Goal: Book appointment/travel/reservation

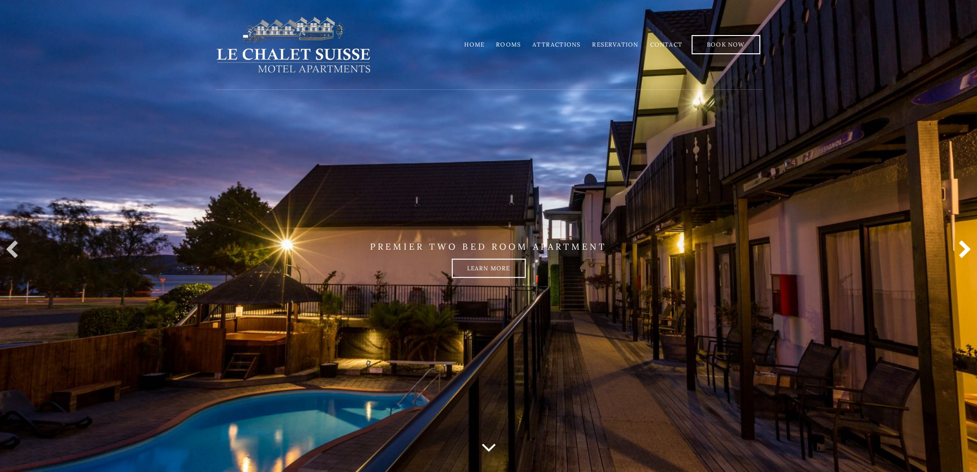
click at [967, 247] on link at bounding box center [962, 250] width 19 height 19
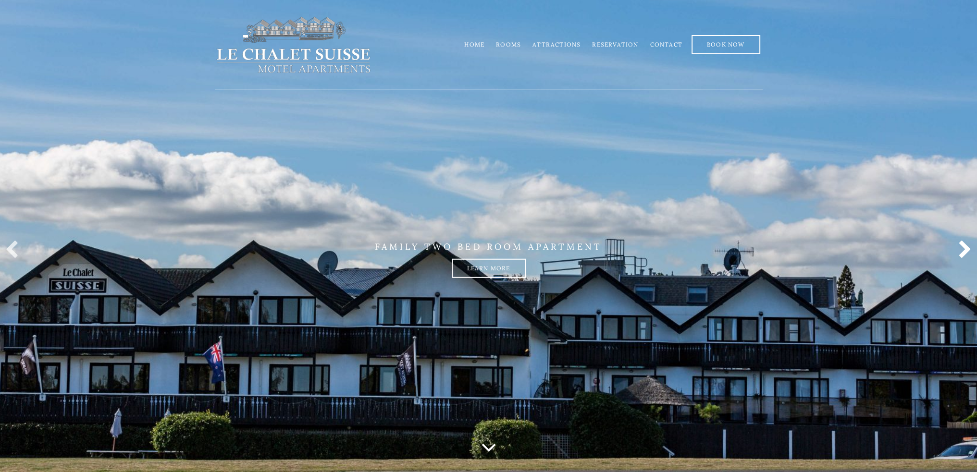
click at [967, 247] on link at bounding box center [962, 250] width 19 height 19
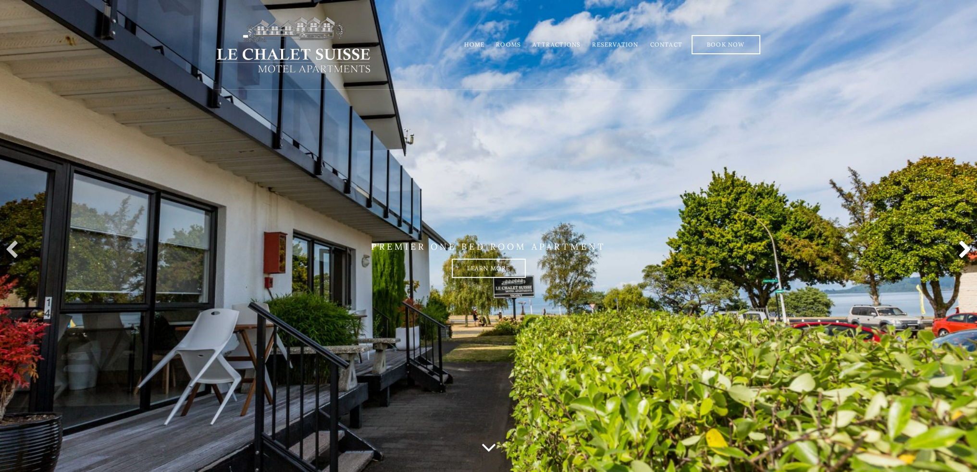
click at [967, 247] on link at bounding box center [962, 250] width 19 height 19
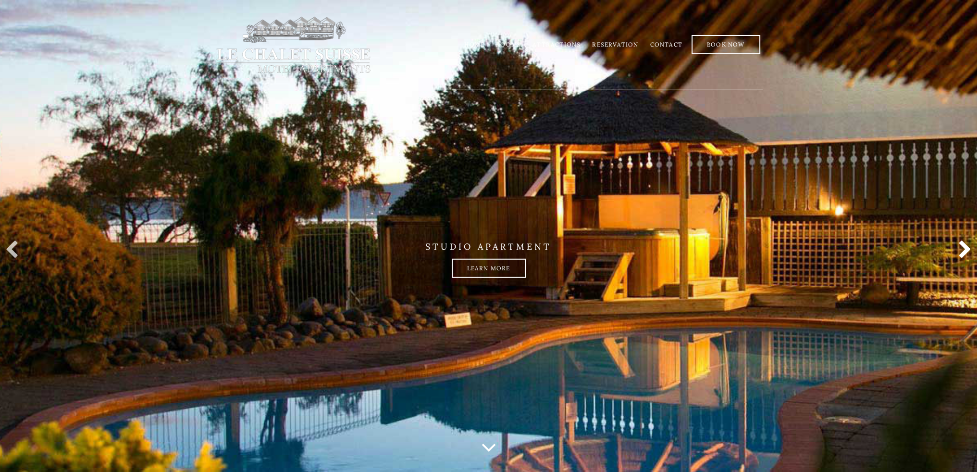
click at [967, 247] on link at bounding box center [962, 250] width 19 height 19
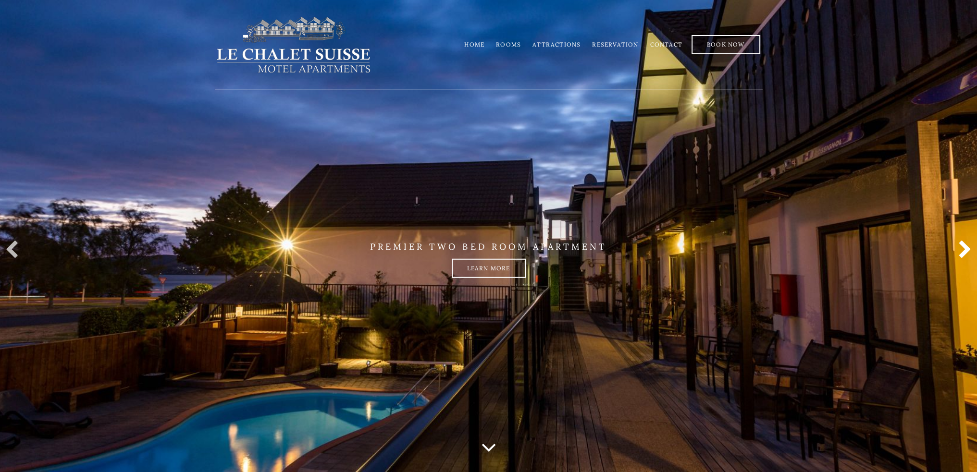
click at [967, 247] on link at bounding box center [962, 250] width 19 height 19
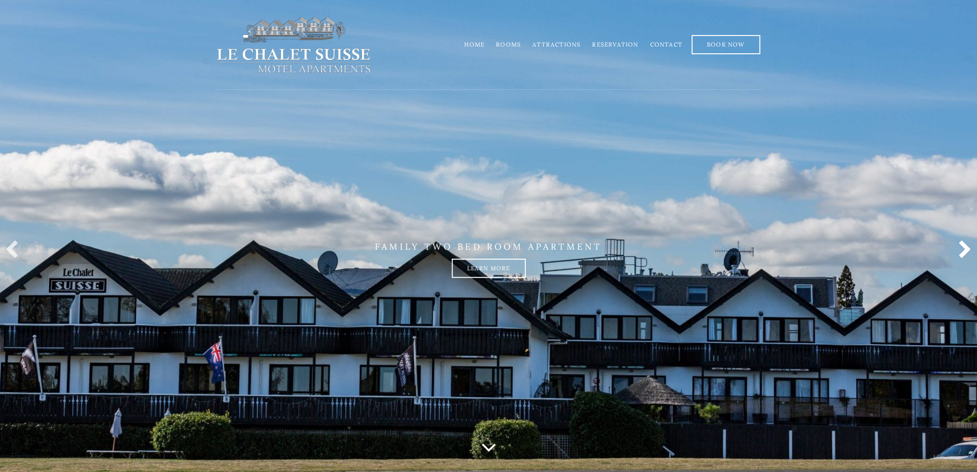
click at [967, 247] on link at bounding box center [962, 250] width 19 height 19
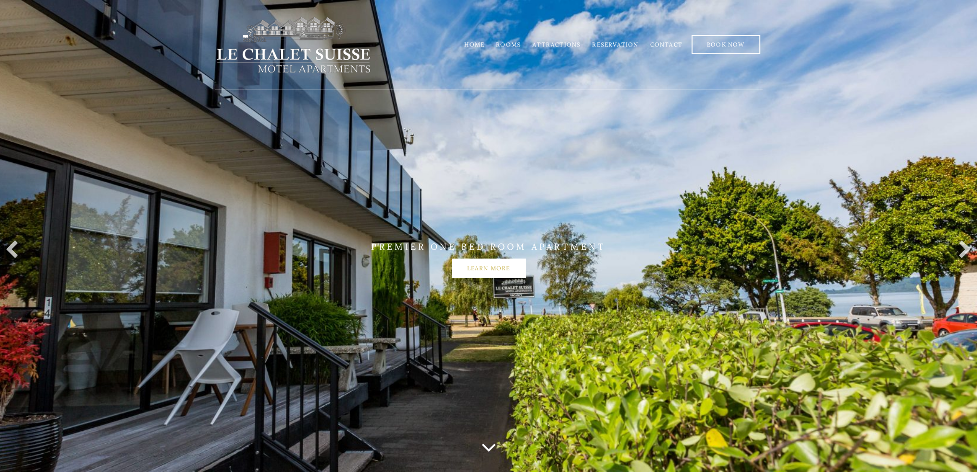
click at [484, 265] on link "Learn more" at bounding box center [489, 268] width 74 height 19
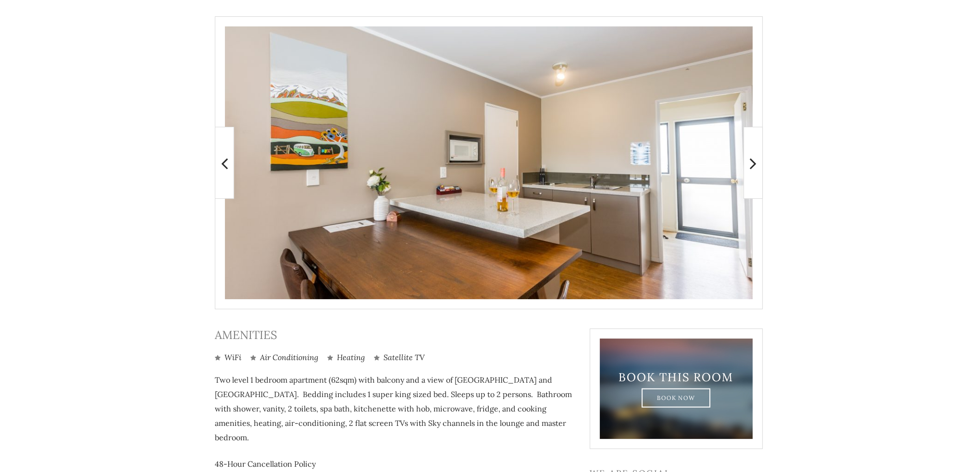
scroll to position [192, 0]
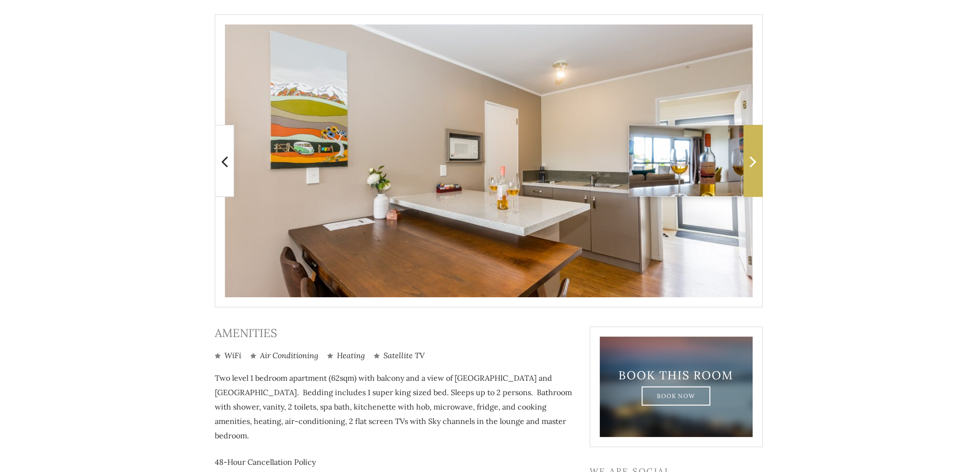
click at [754, 160] on icon at bounding box center [753, 161] width 7 height 19
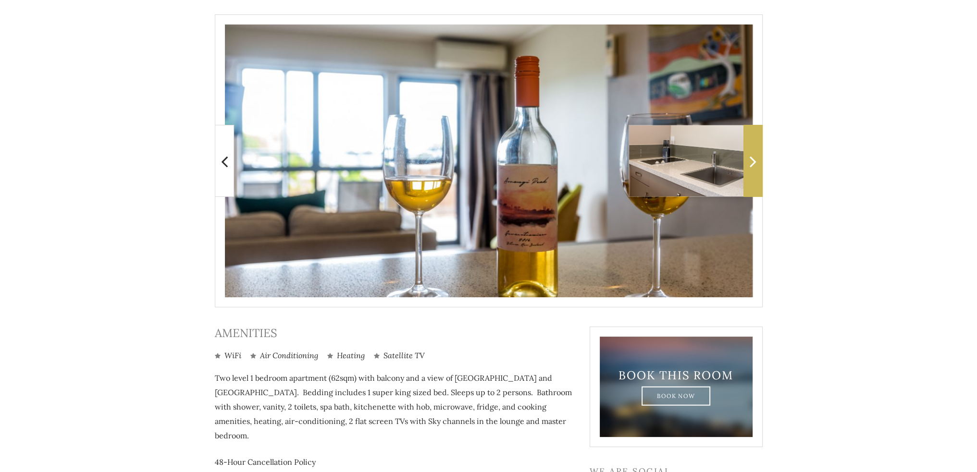
click at [754, 160] on icon at bounding box center [753, 161] width 7 height 19
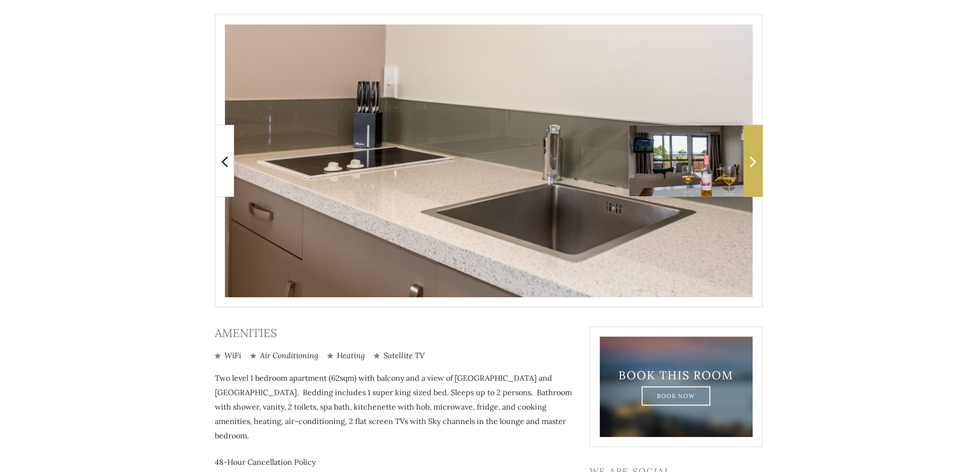
click at [754, 160] on icon at bounding box center [753, 161] width 7 height 19
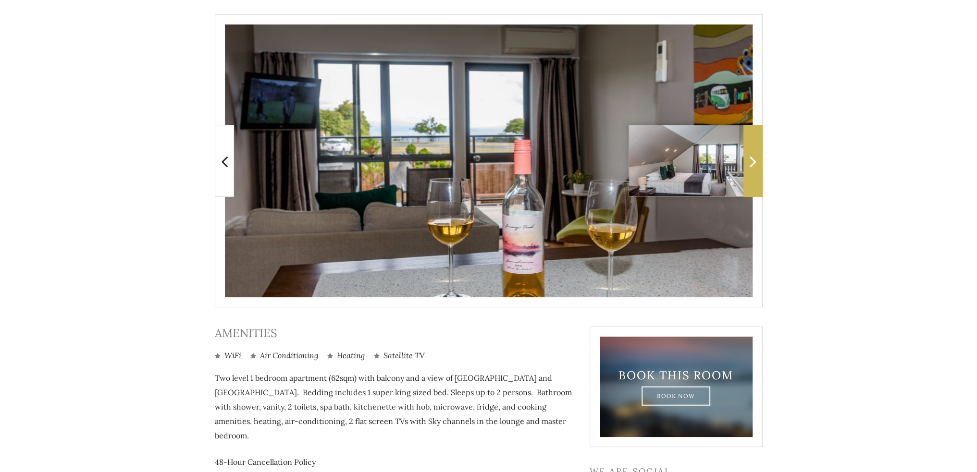
click at [754, 160] on icon at bounding box center [753, 161] width 7 height 19
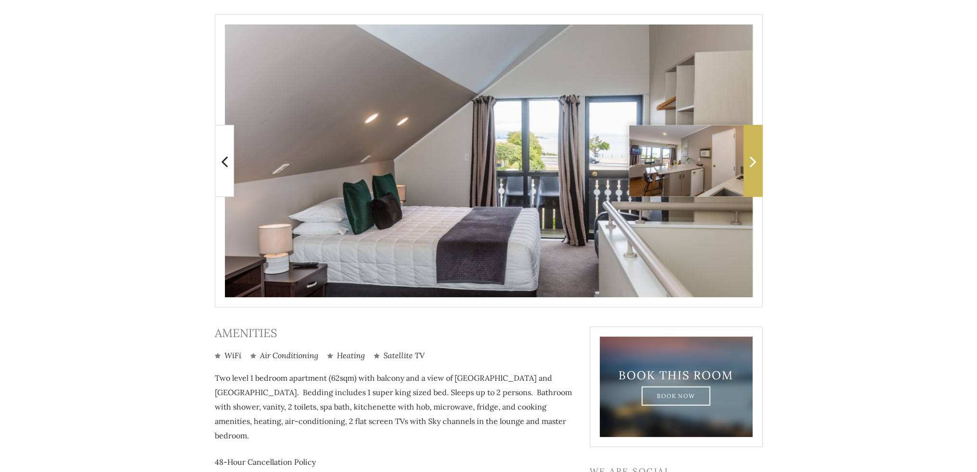
click at [755, 161] on icon at bounding box center [753, 161] width 7 height 19
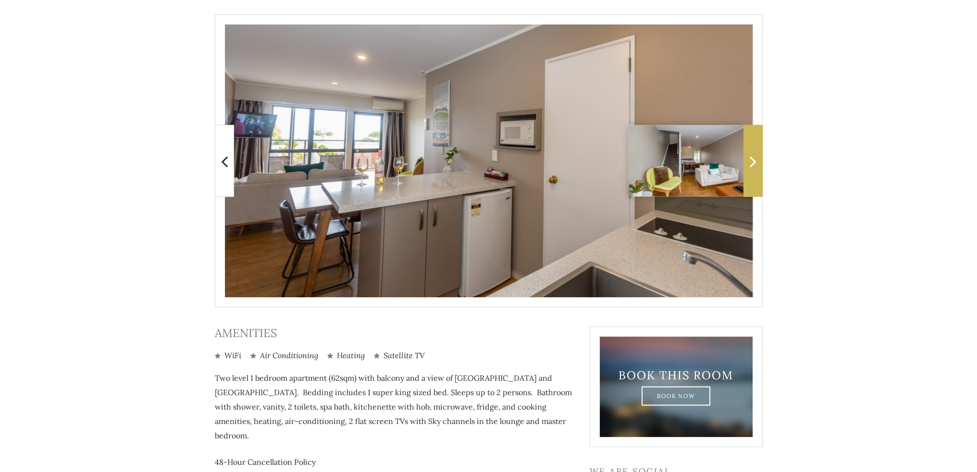
click at [755, 161] on icon at bounding box center [753, 161] width 7 height 19
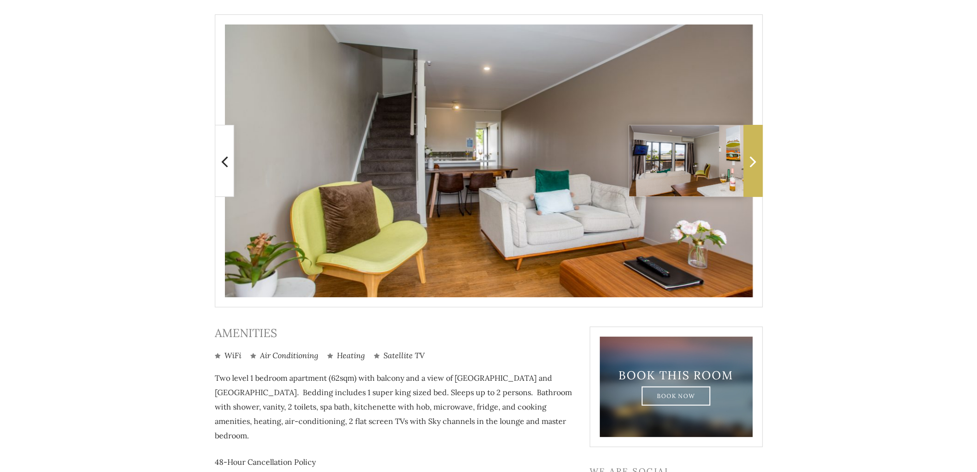
click at [755, 161] on icon at bounding box center [753, 161] width 7 height 19
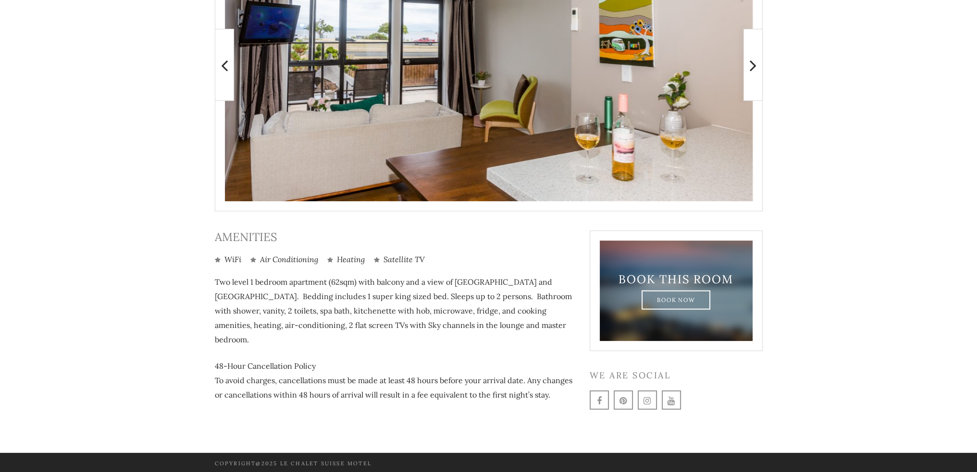
scroll to position [290, 0]
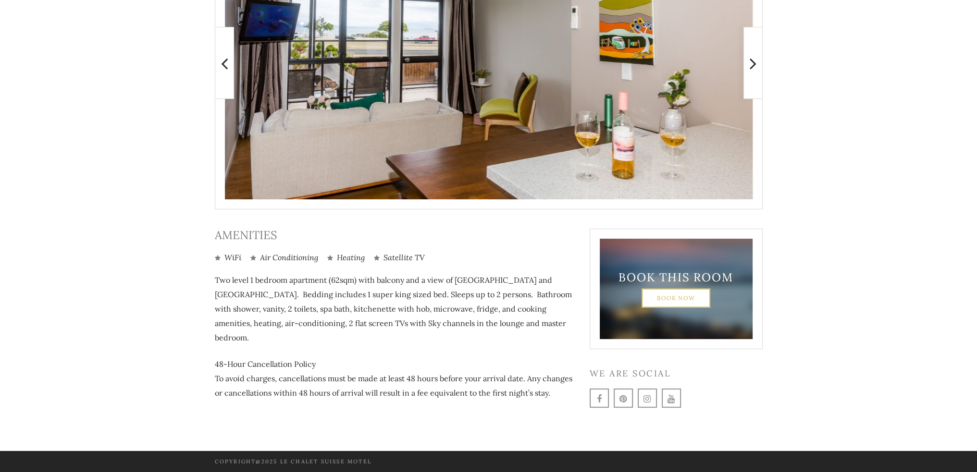
click at [659, 296] on link "Book Now" at bounding box center [676, 297] width 69 height 19
